Goal: Task Accomplishment & Management: Use online tool/utility

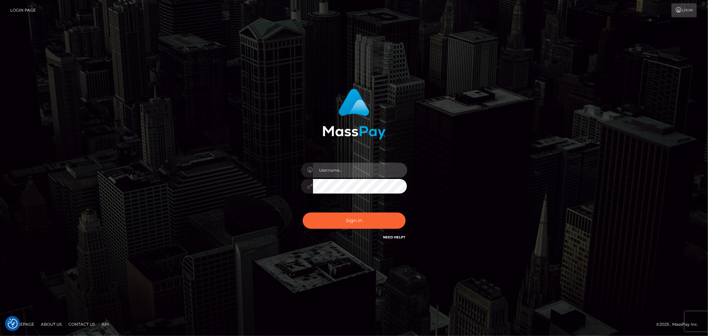
click at [351, 166] on input "text" at bounding box center [360, 170] width 94 height 15
type input "[PERSON_NAME].B2"
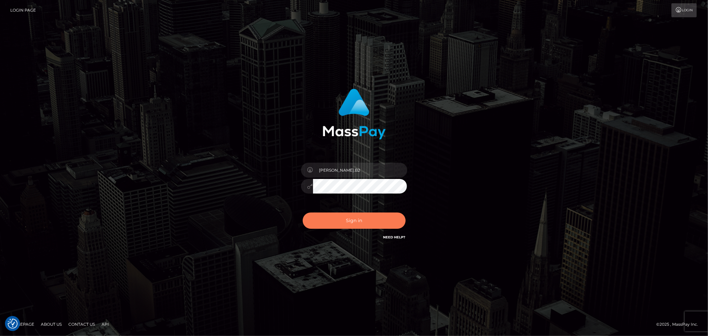
click at [357, 217] on button "Sign in" at bounding box center [354, 221] width 103 height 16
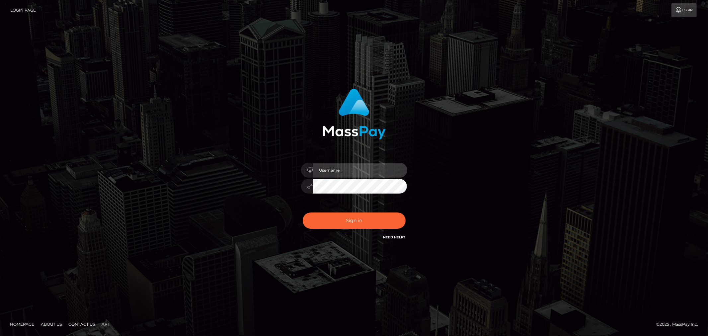
click at [353, 173] on input "text" at bounding box center [360, 170] width 94 height 15
type input "[PERSON_NAME].B2"
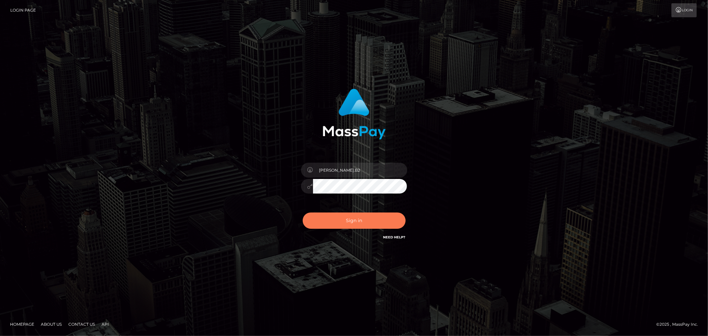
click at [377, 218] on button "Sign in" at bounding box center [354, 221] width 103 height 16
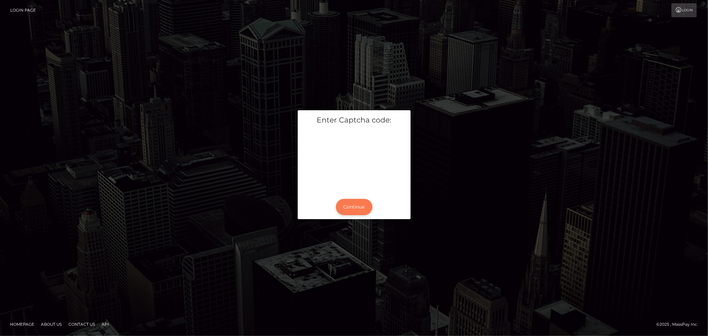
click at [359, 203] on button "Continue" at bounding box center [354, 207] width 37 height 16
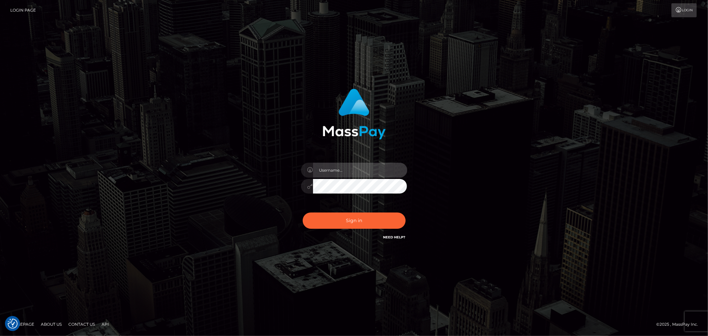
drag, startPoint x: 336, startPoint y: 173, endPoint x: 337, endPoint y: 176, distance: 3.4
click at [336, 174] on input "text" at bounding box center [360, 170] width 94 height 15
type input "[PERSON_NAME].B2"
click at [303, 213] on button "Sign in" at bounding box center [354, 221] width 103 height 16
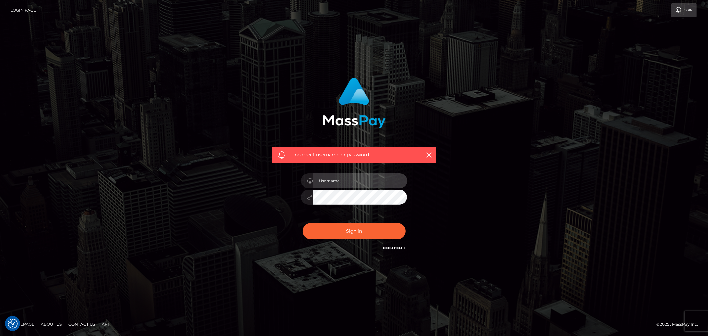
click at [355, 182] on input "text" at bounding box center [360, 180] width 94 height 15
type input "Ivan.B2"
click at [359, 226] on button "Sign in" at bounding box center [354, 231] width 103 height 16
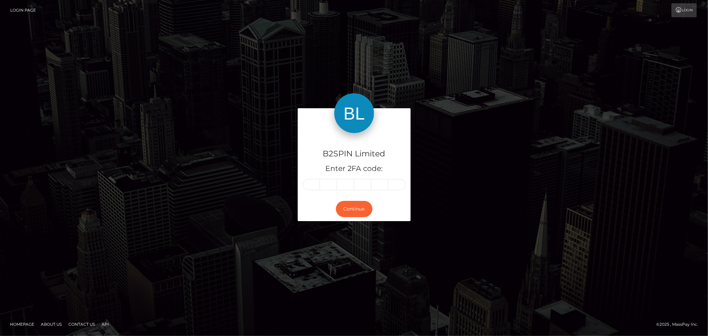
click at [312, 188] on input "text" at bounding box center [311, 184] width 17 height 11
type input "1"
type input "0"
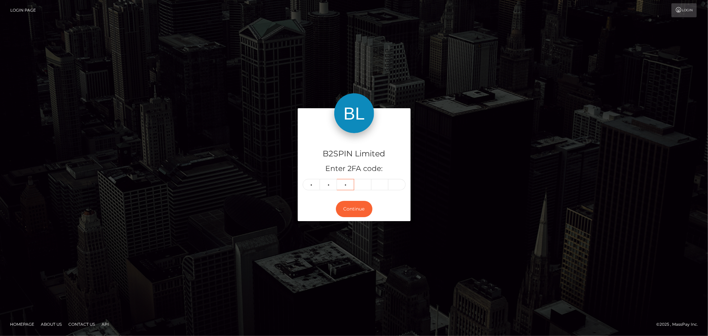
type input "0"
type input "3"
type input "8"
type input "4"
click at [359, 212] on button "Continue" at bounding box center [354, 209] width 37 height 16
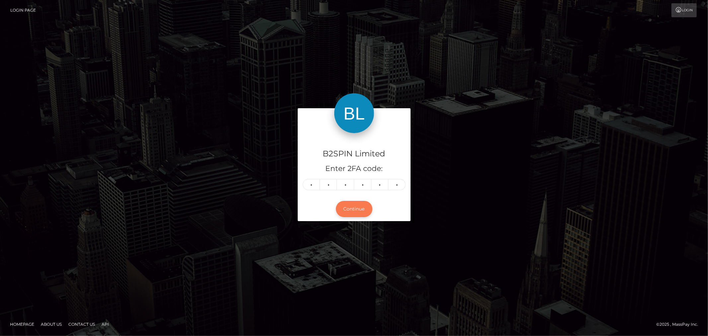
click at [350, 207] on button "Continue" at bounding box center [354, 209] width 37 height 16
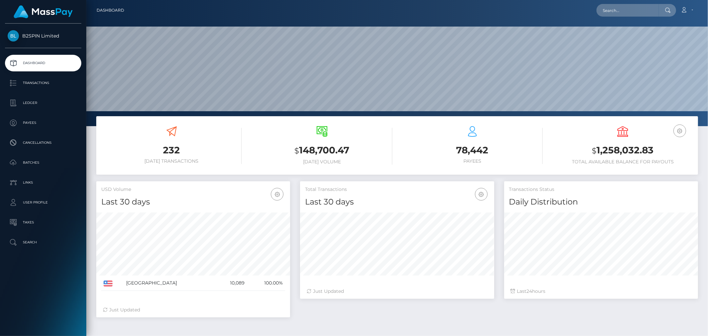
scroll to position [118, 194]
click at [630, 151] on h3 "$ 1,258,032.83" at bounding box center [623, 151] width 141 height 14
copy h3 "1,258,032.83"
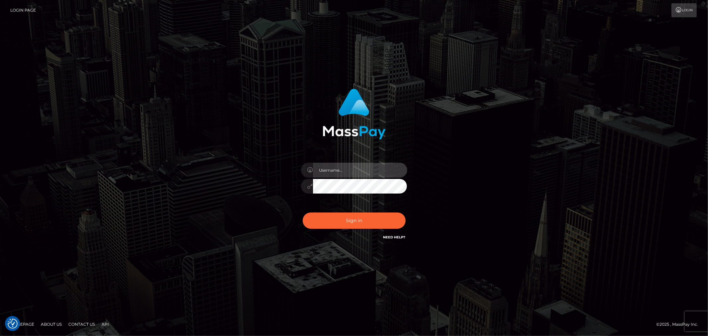
click at [335, 171] on input "text" at bounding box center [360, 170] width 94 height 15
type input "[PERSON_NAME].B2"
click at [348, 174] on input "[PERSON_NAME].B2" at bounding box center [360, 170] width 94 height 15
click at [347, 172] on input "[PERSON_NAME].B2" at bounding box center [360, 170] width 94 height 15
click at [346, 172] on input "[PERSON_NAME].B2" at bounding box center [360, 170] width 94 height 15
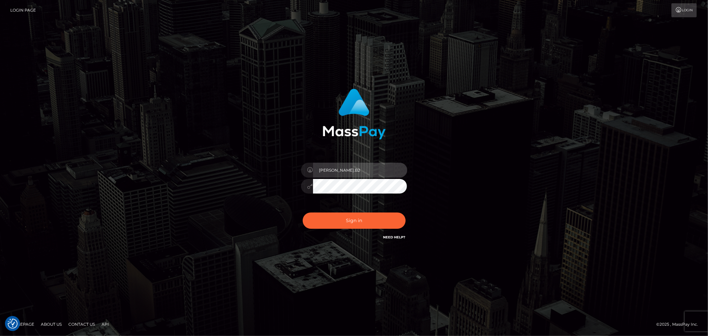
click at [344, 173] on input "[PERSON_NAME].B2" at bounding box center [360, 170] width 94 height 15
click at [470, 132] on div "[PERSON_NAME].B2 Sign in" at bounding box center [354, 168] width 379 height 169
click at [486, 177] on div "[PERSON_NAME].B2 Sign in" at bounding box center [354, 168] width 379 height 169
